Goal: Task Accomplishment & Management: Complete application form

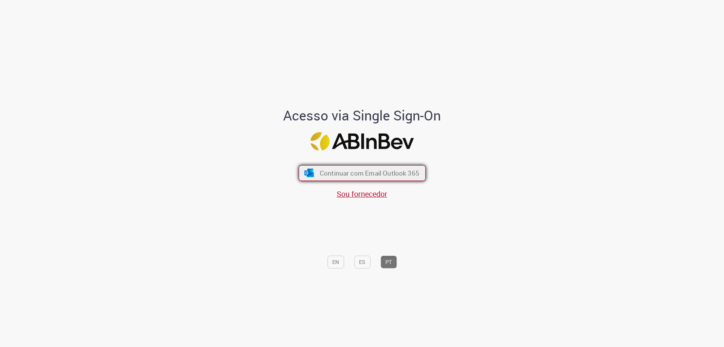
click at [356, 174] on span "Continuar com Email Outlook 365" at bounding box center [369, 173] width 100 height 9
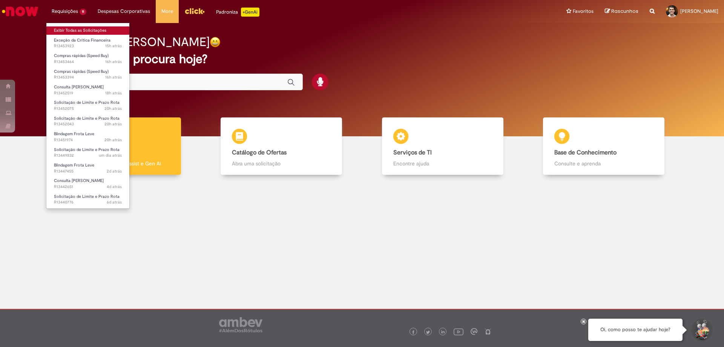
click at [80, 27] on link "Exibir Todas as Solicitações" at bounding box center [87, 30] width 83 height 8
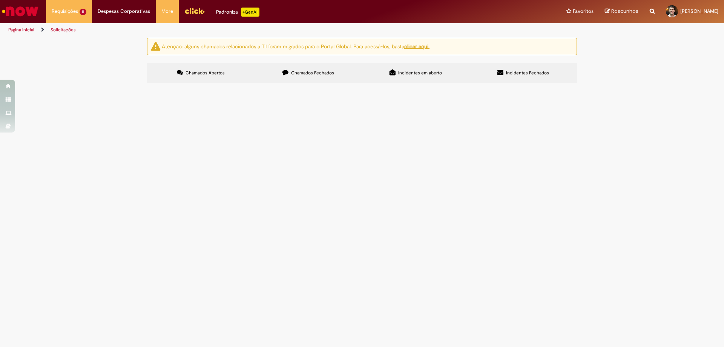
click at [0, 0] on span "Solicitação de Limite e Prazo Rota" at bounding box center [0, 0] width 0 height 0
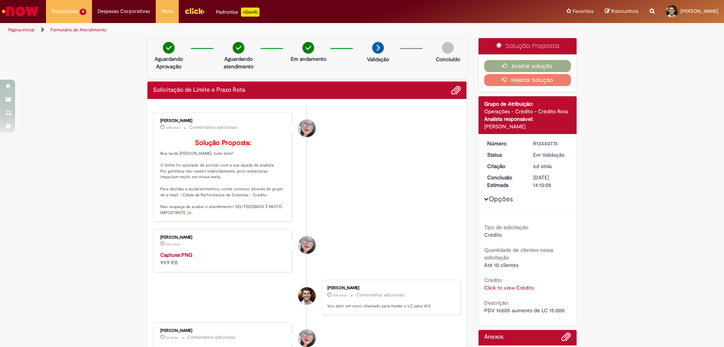
click at [489, 287] on link "Click to view Crédito" at bounding box center [509, 287] width 50 height 7
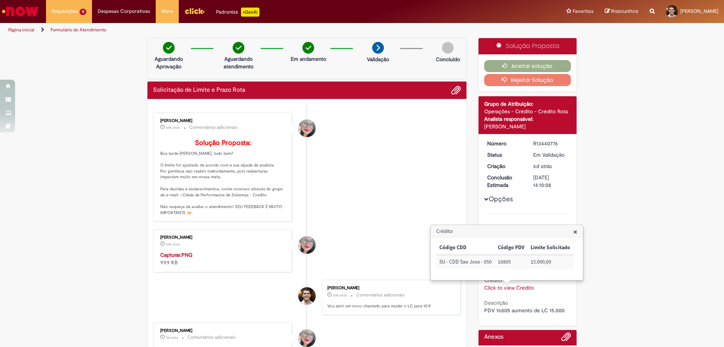
click at [356, 272] on li "Franciele Fernanda Melo dos Santos 20h atrás 20 horas atrás Capturar.PNG 99.9 KB" at bounding box center [307, 250] width 308 height 43
click at [332, 272] on li "Franciele Fernanda Melo dos Santos 20h atrás 20 horas atrás Capturar.PNG 99.9 KB" at bounding box center [307, 250] width 308 height 43
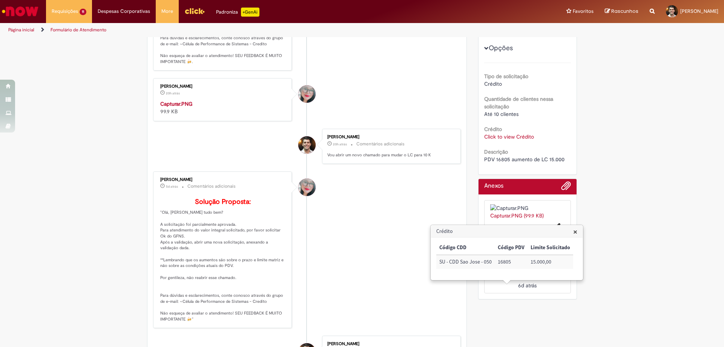
click at [361, 242] on li "Franciele Fernanda Melo dos Santos 5d atrás 5 dias atrás Comentários adicionais…" at bounding box center [307, 249] width 308 height 157
click at [616, 142] on div "Verificar Código de Barras Aguardando Aprovação Aguardando atendimento Em andam…" at bounding box center [362, 178] width 724 height 583
click at [399, 226] on ul "Franciele Fernanda Melo dos Santos 20h atrás 20 horas atrás Comentários adicion…" at bounding box center [307, 203] width 308 height 498
click at [394, 259] on li "Franciele Fernanda Melo dos Santos 5d atrás 5 dias atrás Comentários adicionais…" at bounding box center [307, 249] width 308 height 157
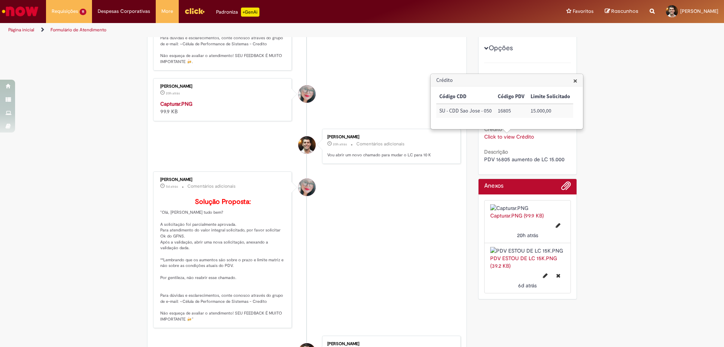
click at [499, 159] on span "PDV 16805 aumento de LC 15.000" at bounding box center [524, 159] width 80 height 7
click at [186, 115] on div "Capturar.PNG 99.9 KB" at bounding box center [223, 107] width 126 height 15
click at [186, 107] on strong "Capturar.PNG" at bounding box center [176, 103] width 32 height 7
click at [419, 256] on li "Franciele Fernanda Melo dos Santos 5d atrás 5 dias atrás Comentários adicionais…" at bounding box center [307, 249] width 308 height 157
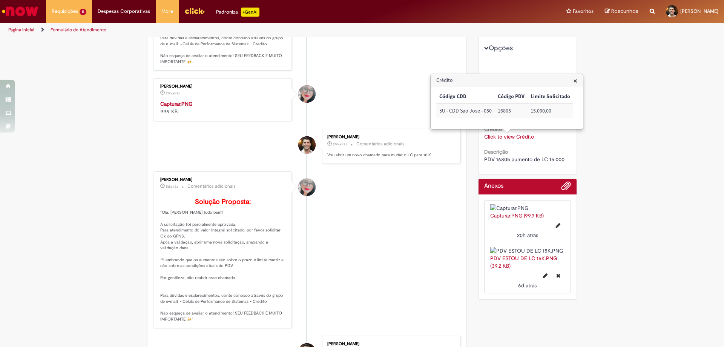
click at [500, 158] on span "PDV 16805 aumento de LC 15.000" at bounding box center [524, 159] width 80 height 7
copy span "16805"
click at [573, 81] on span "×" at bounding box center [575, 80] width 4 height 10
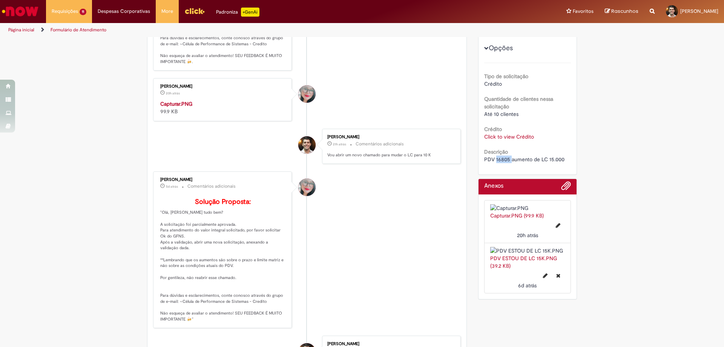
scroll to position [0, 0]
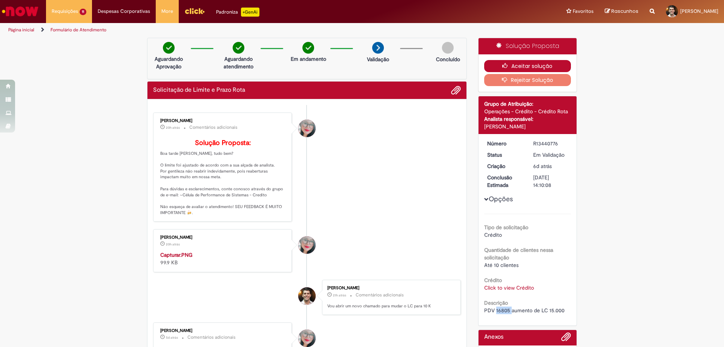
click at [549, 62] on button "Aceitar solução" at bounding box center [527, 66] width 87 height 12
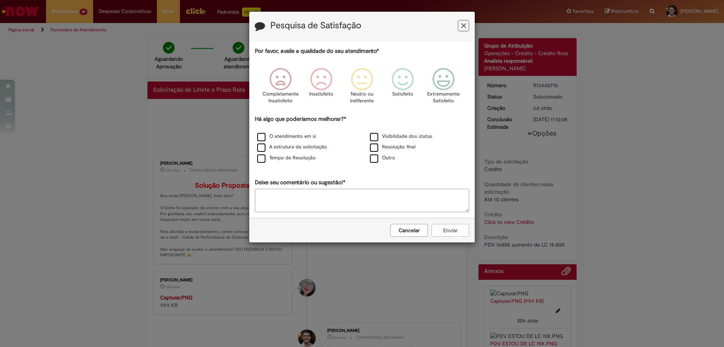
click at [290, 142] on div "O atendimento em si" at bounding box center [305, 136] width 113 height 11
click at [293, 138] on label "O atendimento em si" at bounding box center [286, 136] width 59 height 7
click at [293, 153] on div "Tempo de Resolução" at bounding box center [305, 158] width 113 height 11
click at [294, 158] on label "Tempo de Resolução" at bounding box center [286, 157] width 58 height 7
click at [293, 149] on label "A estrutura da solicitação" at bounding box center [292, 146] width 70 height 7
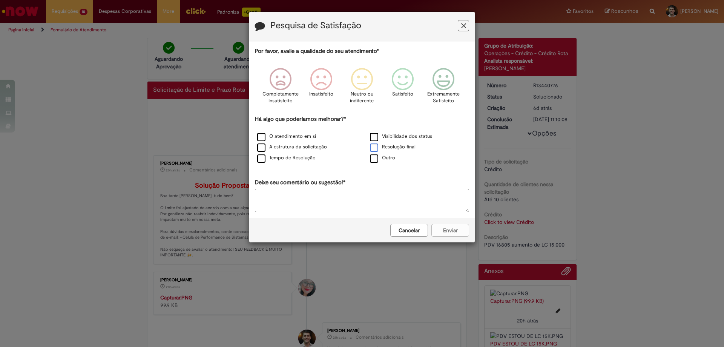
click at [388, 147] on label "Resolução final" at bounding box center [393, 146] width 46 height 7
click at [397, 137] on label "Visibilidade dos status" at bounding box center [401, 136] width 62 height 7
click at [480, 100] on div "Pesquisa de Satisfação Por favor, avalie a qualidade do seu atendimento* Comple…" at bounding box center [362, 173] width 724 height 347
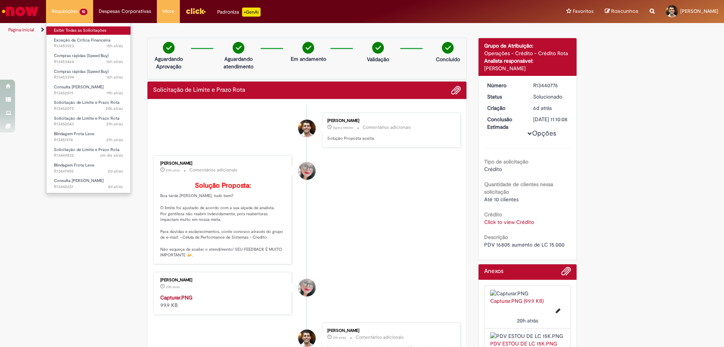
click at [78, 29] on link "Exibir Todas as Solicitações" at bounding box center [88, 30] width 84 height 8
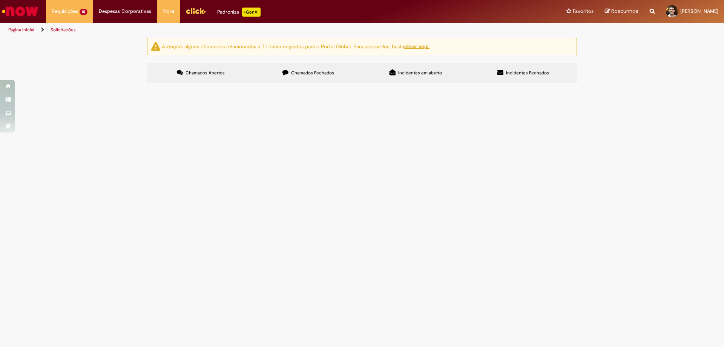
click at [0, 0] on span "Consulta [PERSON_NAME]" at bounding box center [0, 0] width 0 height 0
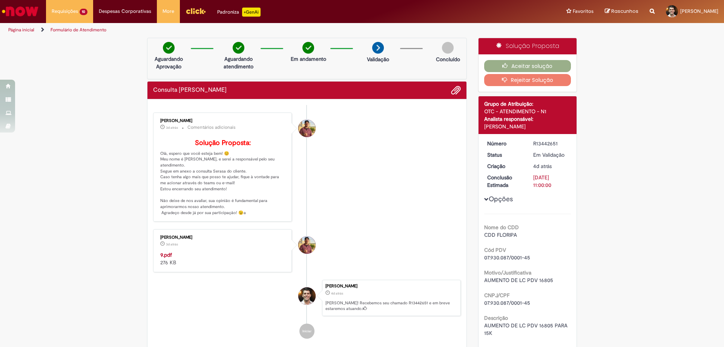
click at [539, 326] on span "AUMENTO DE LC PDV 16805 PARA 15K" at bounding box center [526, 329] width 85 height 14
click at [510, 67] on button "Aceitar solução" at bounding box center [527, 66] width 87 height 12
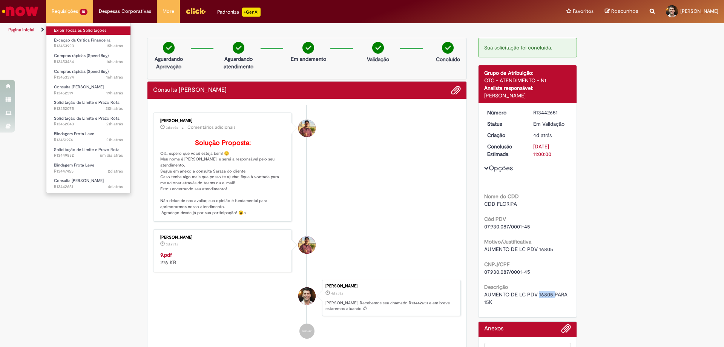
click at [73, 31] on link "Exibir Todas as Solicitações" at bounding box center [88, 30] width 84 height 8
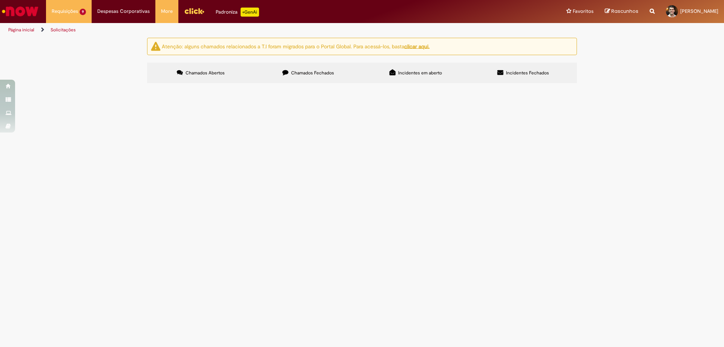
click at [0, 0] on span "Blindagem Frota Leve" at bounding box center [0, 0] width 0 height 0
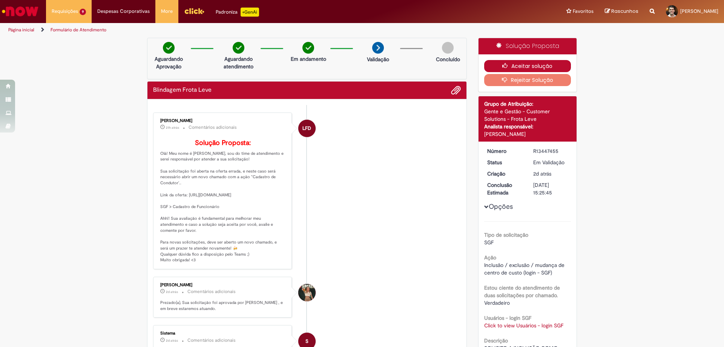
click at [557, 68] on button "Aceitar solução" at bounding box center [527, 66] width 87 height 12
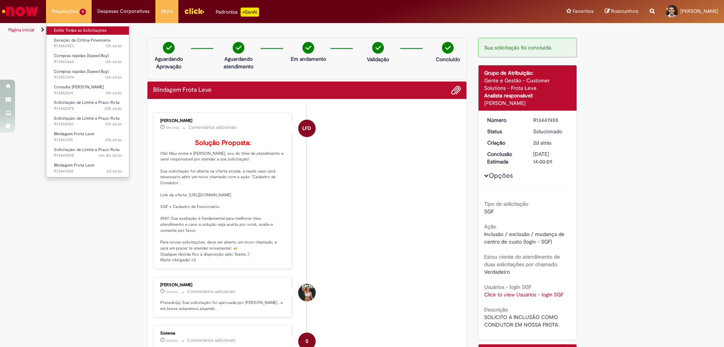
click at [87, 31] on link "Exibir Todas as Solicitações" at bounding box center [87, 30] width 83 height 8
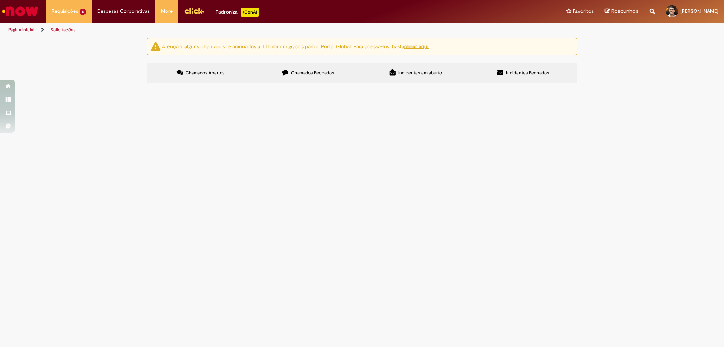
click at [0, 0] on span "R13451974" at bounding box center [0, 0] width 0 height 0
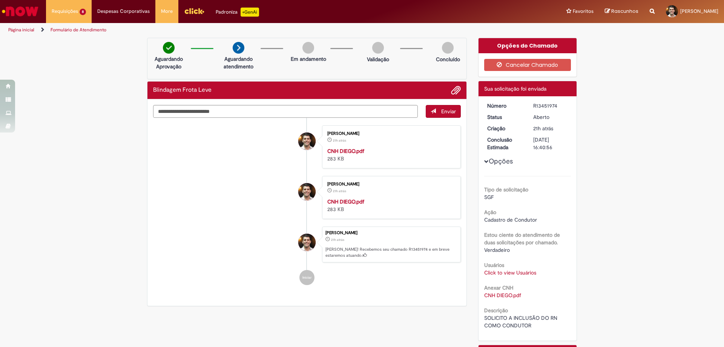
click at [554, 107] on div "R13451974" at bounding box center [550, 106] width 35 height 8
click at [549, 106] on div "R13451974" at bounding box center [550, 106] width 35 height 8
copy div "R13451974"
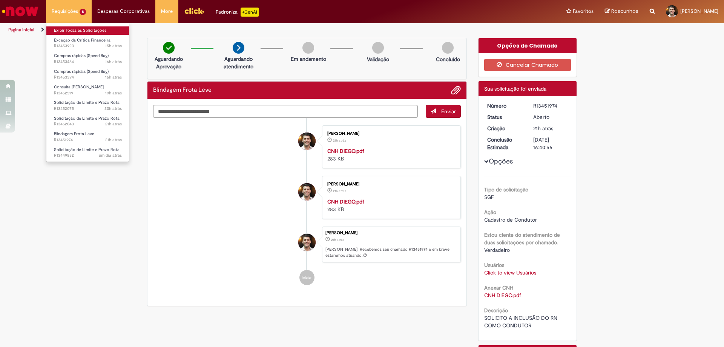
click at [75, 29] on link "Exibir Todas as Solicitações" at bounding box center [87, 30] width 83 height 8
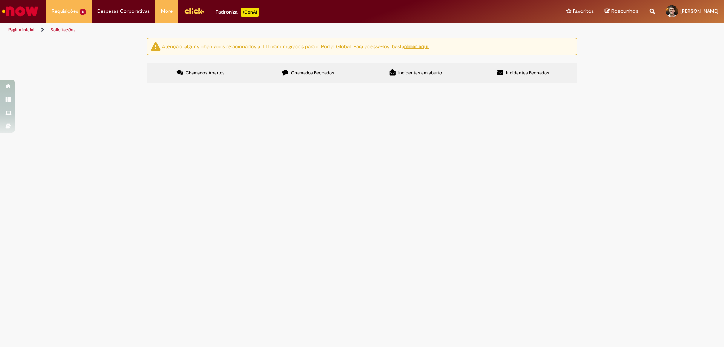
click at [0, 0] on span "R13452043" at bounding box center [0, 0] width 0 height 0
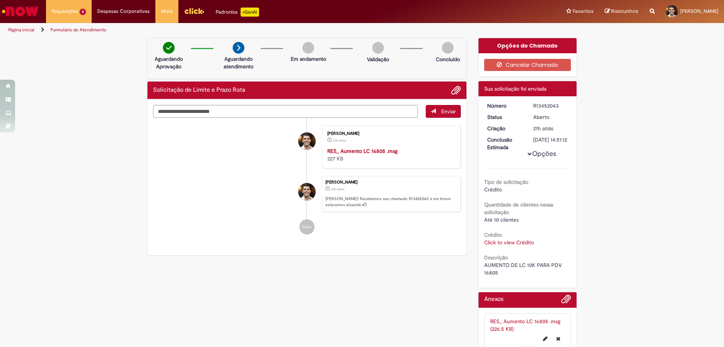
click at [534, 103] on div "R13452043" at bounding box center [550, 106] width 35 height 8
copy div "R13452043"
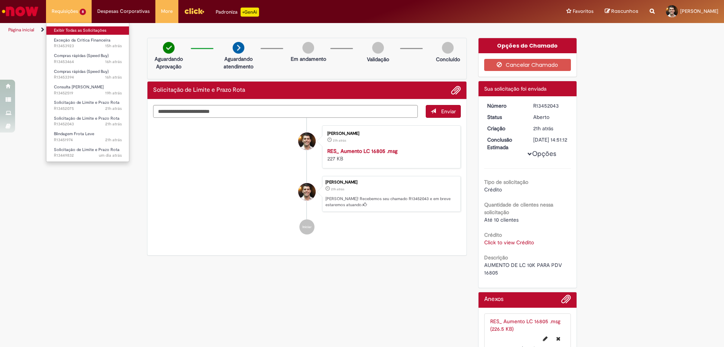
click at [69, 28] on link "Exibir Todas as Solicitações" at bounding box center [87, 30] width 83 height 8
click at [78, 27] on link "Exibir Todas as Solicitações" at bounding box center [87, 30] width 83 height 8
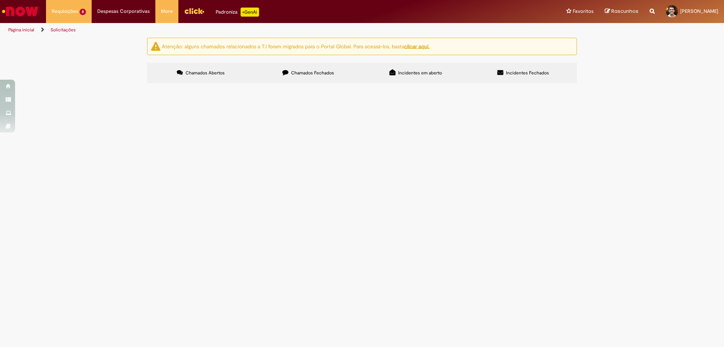
click at [0, 0] on span "R13449832" at bounding box center [0, 0] width 0 height 0
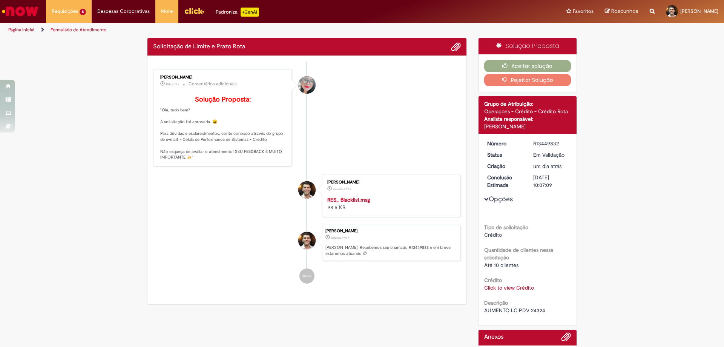
click at [514, 282] on div "Crédito Click to view Crédito Click to view Crédito" at bounding box center [527, 282] width 87 height 17
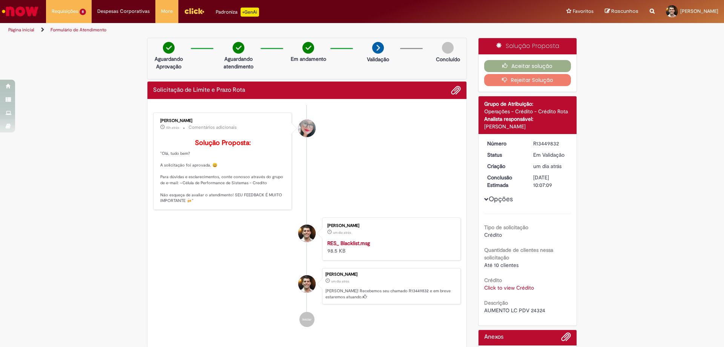
click at [514, 286] on link "Click to view Crédito" at bounding box center [509, 287] width 50 height 7
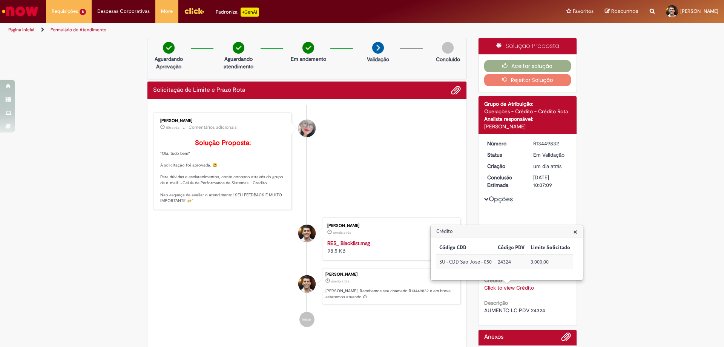
click at [540, 262] on td "3.000,00" at bounding box center [551, 262] width 46 height 14
click at [507, 262] on td "24324" at bounding box center [511, 262] width 33 height 14
copy td "24324"
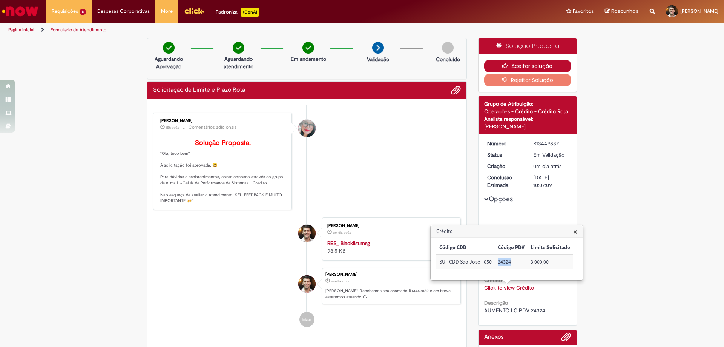
click at [494, 66] on button "Aceitar solução" at bounding box center [527, 66] width 87 height 12
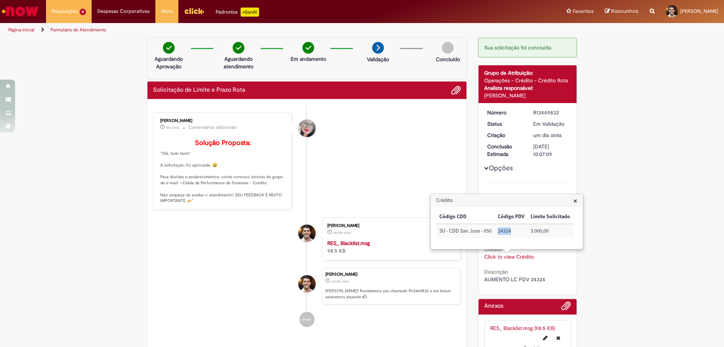
click at [576, 203] on span "×" at bounding box center [575, 200] width 4 height 10
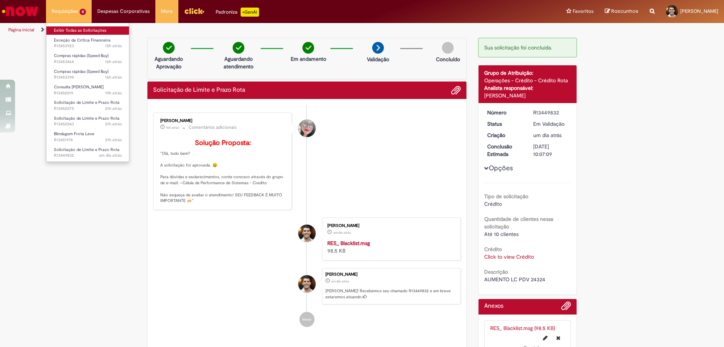
click at [78, 26] on link "Exibir Todas as Solicitações" at bounding box center [87, 30] width 83 height 8
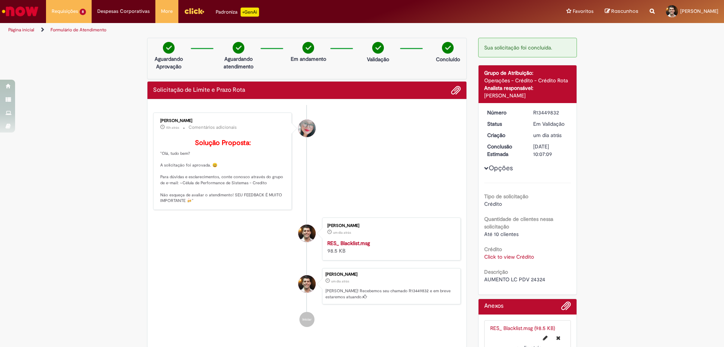
click at [316, 128] on li "Franciele Fernanda Melo dos Santos 15h atrás 15 horas atrás Comentários adicion…" at bounding box center [307, 160] width 308 height 97
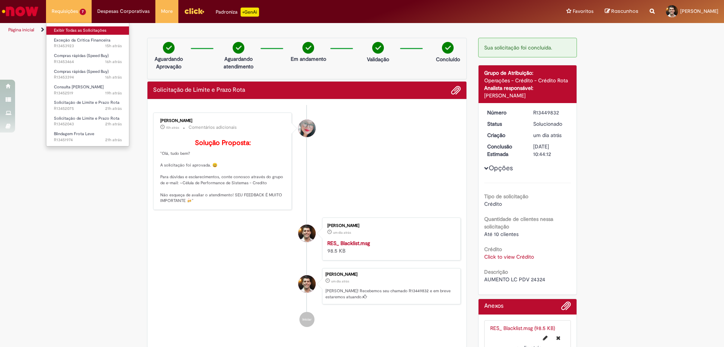
click at [78, 31] on link "Exibir Todas as Solicitações" at bounding box center [87, 30] width 83 height 8
click at [73, 29] on link "Exibir Todas as Solicitações" at bounding box center [87, 30] width 83 height 8
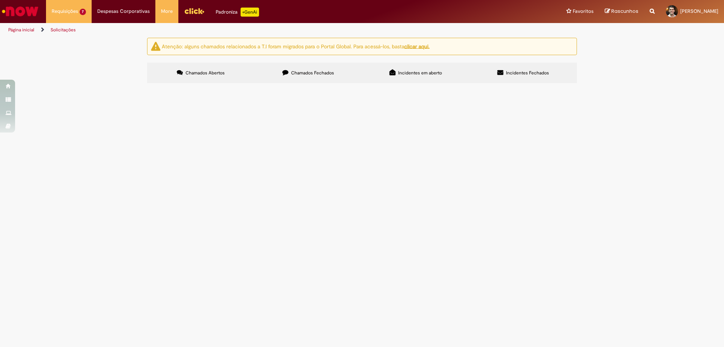
click at [0, 0] on td "R13452519" at bounding box center [0, 0] width 0 height 0
click at [0, 0] on span "R13452519" at bounding box center [0, 0] width 0 height 0
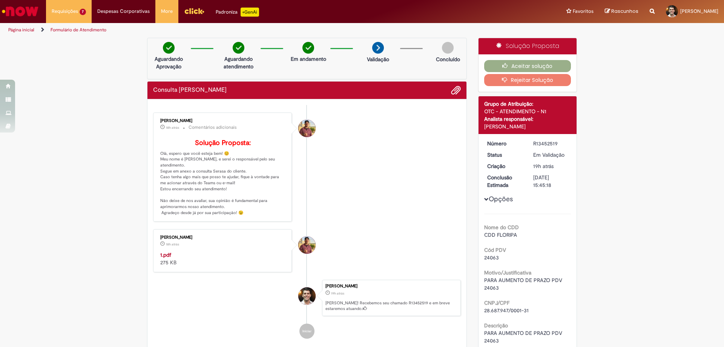
scroll to position [99, 0]
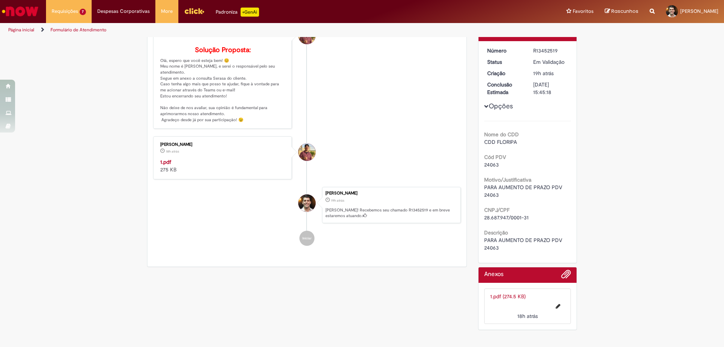
click at [484, 154] on b "Cód PDV" at bounding box center [495, 157] width 22 height 7
click at [484, 161] on span "24063" at bounding box center [491, 164] width 15 height 7
copy span "24063"
click at [164, 160] on strong "1.pdf" at bounding box center [165, 161] width 11 height 7
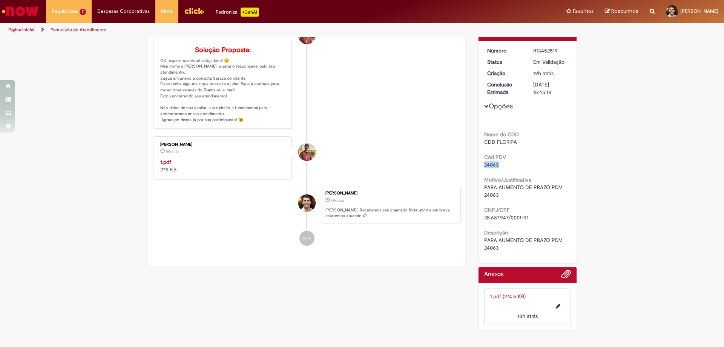
click at [161, 158] on div "Vitor Jeremias Da Silva 18h atrás 18 horas atrás 1.pdf 275 KB" at bounding box center [222, 157] width 134 height 38
click at [161, 159] on strong "1.pdf" at bounding box center [165, 161] width 11 height 7
click at [490, 187] on span "PARA AUMENTO DE PRAZO PDV 24063" at bounding box center [524, 191] width 80 height 14
copy span "24063"
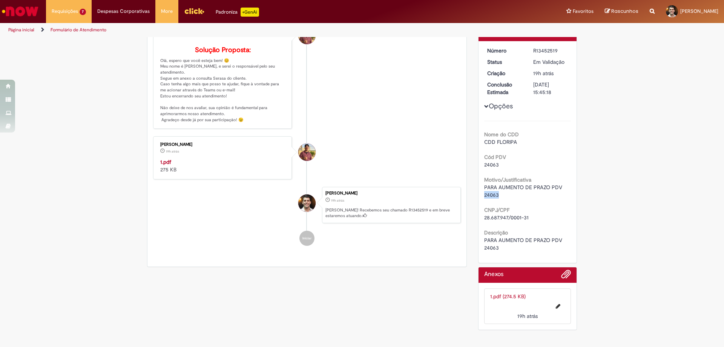
scroll to position [23, 0]
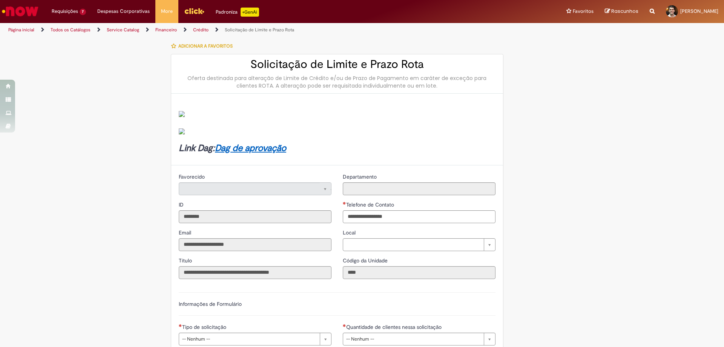
type input "**********"
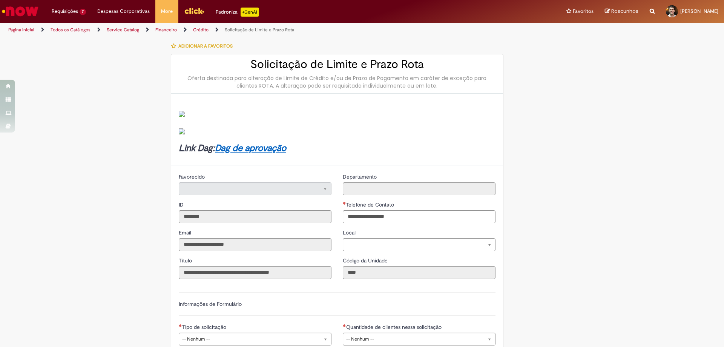
type input "**********"
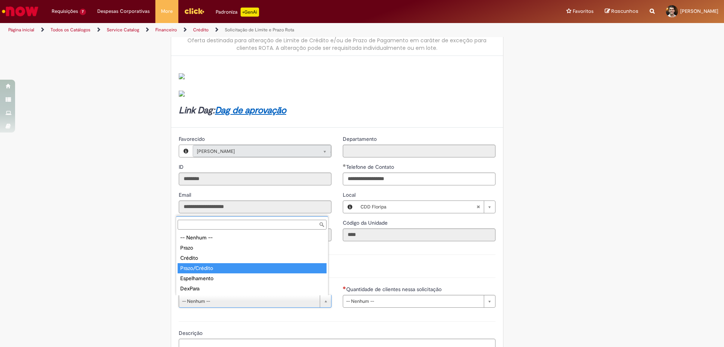
type input "**********"
select select "**********"
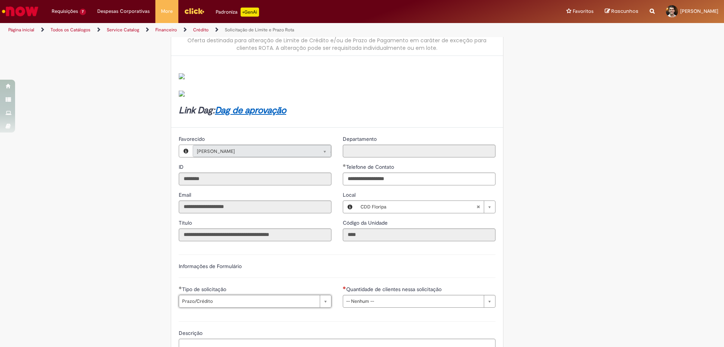
click at [381, 294] on div "Quantidade de clientes nessa solicitação" at bounding box center [419, 289] width 153 height 9
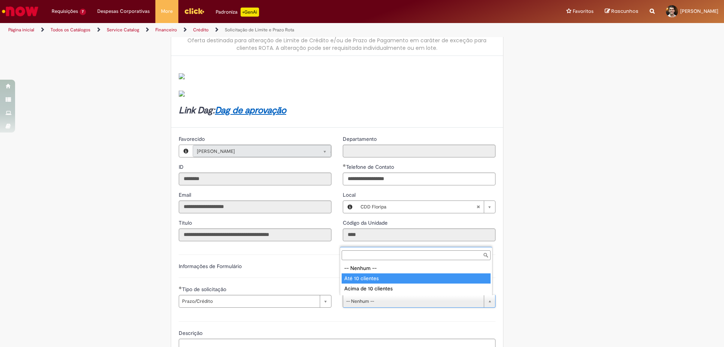
type input "**********"
select select "*********"
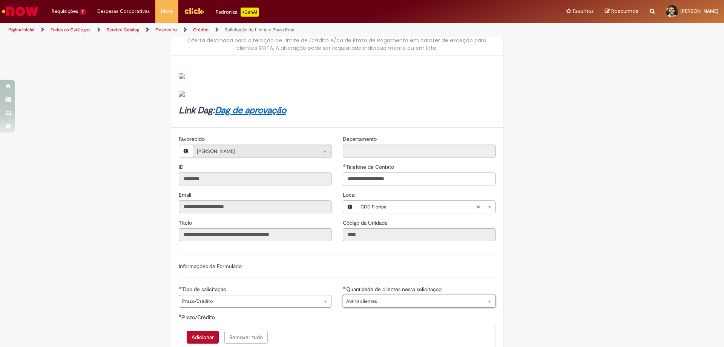
scroll to position [113, 0]
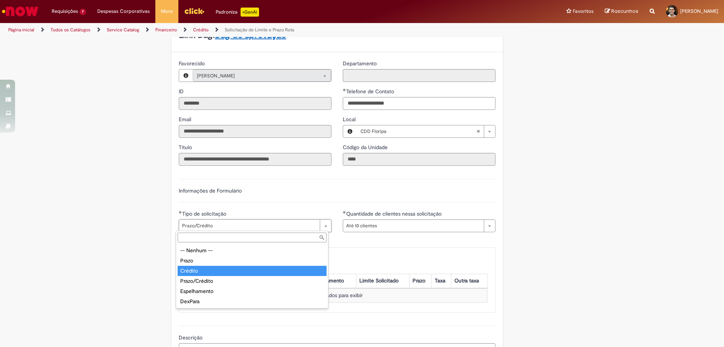
type input "*******"
select select "*******"
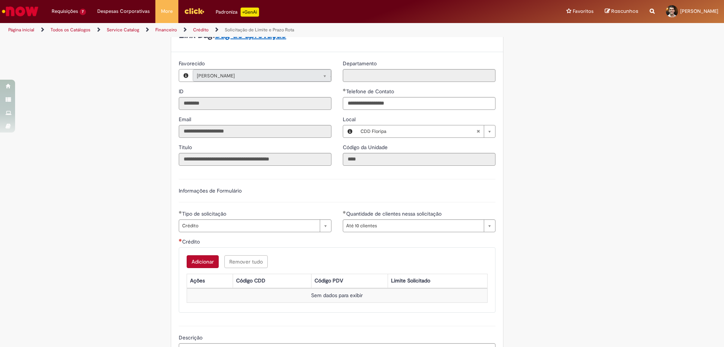
click at [203, 256] on button "Adicionar" at bounding box center [203, 261] width 32 height 13
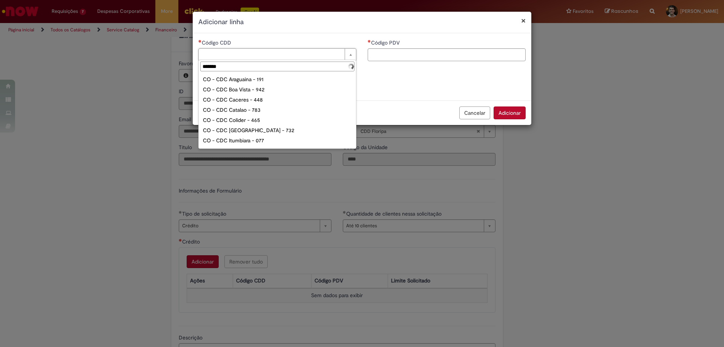
type input "********"
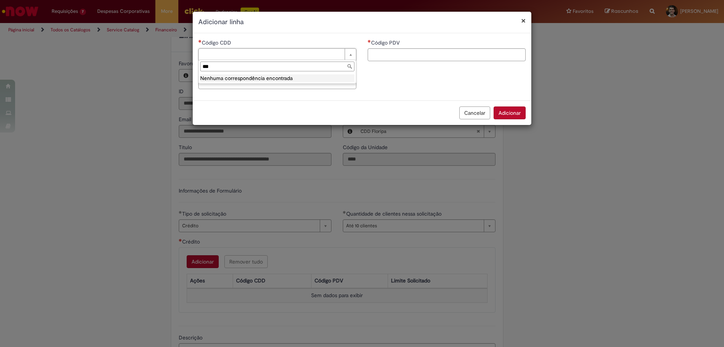
type input "**"
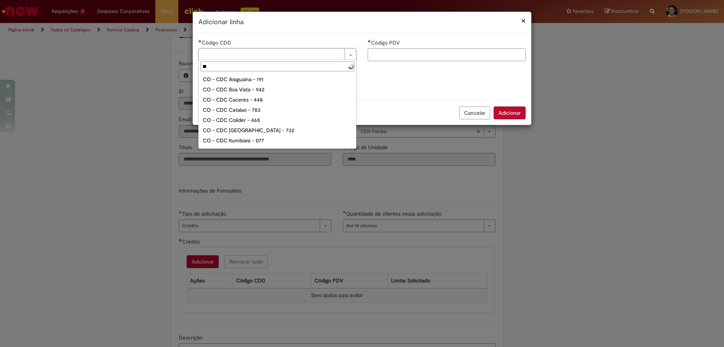
type input "***"
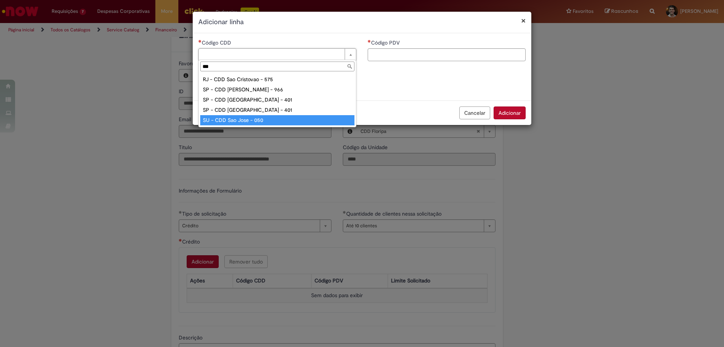
type input "**********"
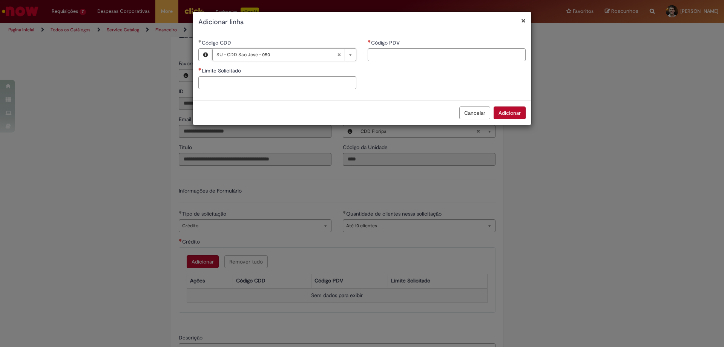
click at [361, 54] on div "**********" at bounding box center [277, 67] width 169 height 56
click at [376, 53] on input "Código PDV" at bounding box center [447, 54] width 158 height 13
type input "*****"
click at [332, 75] on div "Limite Solicitado" at bounding box center [277, 71] width 158 height 9
click at [293, 75] on div "Limite Solicitado" at bounding box center [277, 71] width 158 height 9
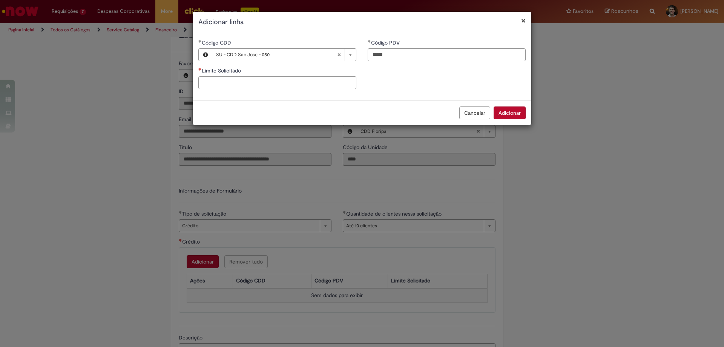
click at [292, 83] on input "Limite Solicitado" at bounding box center [277, 82] width 158 height 13
type input "********"
click at [296, 100] on div "**********" at bounding box center [362, 66] width 339 height 67
click at [511, 115] on button "Adicionar" at bounding box center [510, 112] width 32 height 13
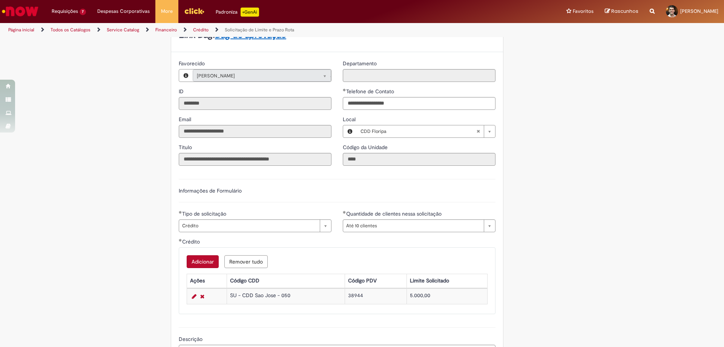
scroll to position [264, 0]
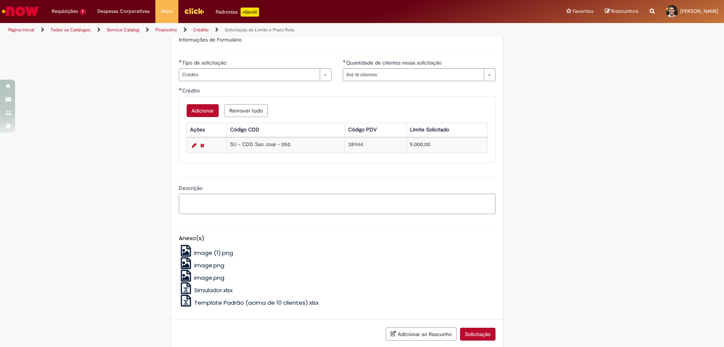
click at [239, 200] on textarea "Descrição" at bounding box center [337, 203] width 317 height 20
type textarea "*"
paste textarea "******"
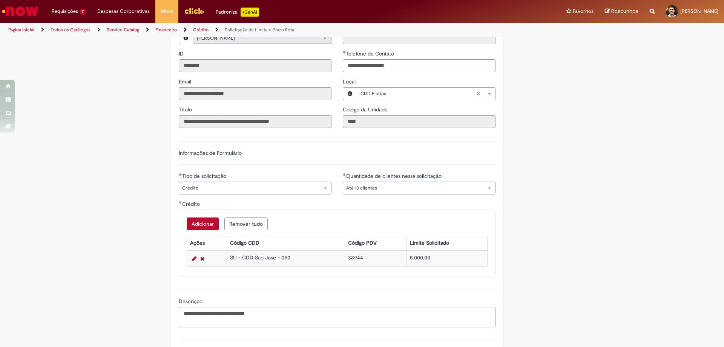
scroll to position [307, 0]
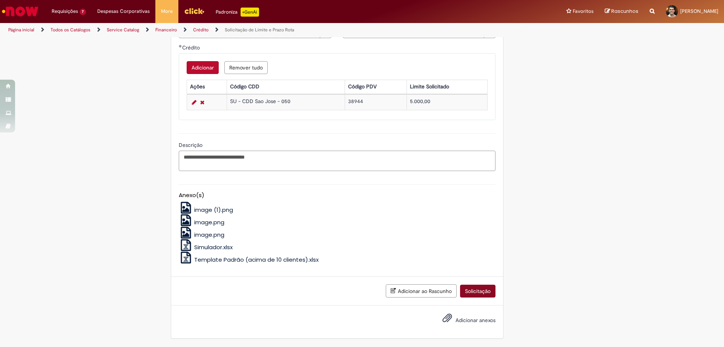
type textarea "**********"
click at [470, 284] on button "Solicitação" at bounding box center [477, 290] width 35 height 13
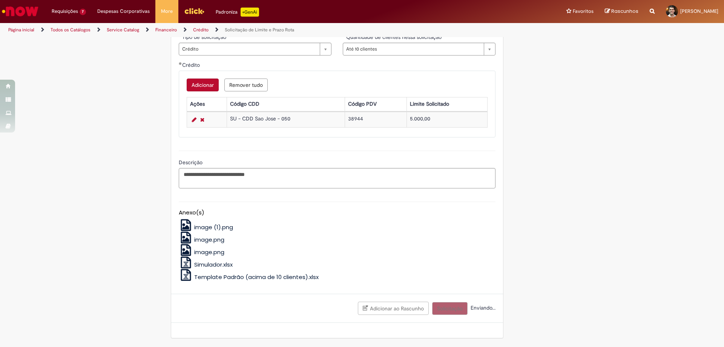
scroll to position [290, 0]
